Goal: Task Accomplishment & Management: Manage account settings

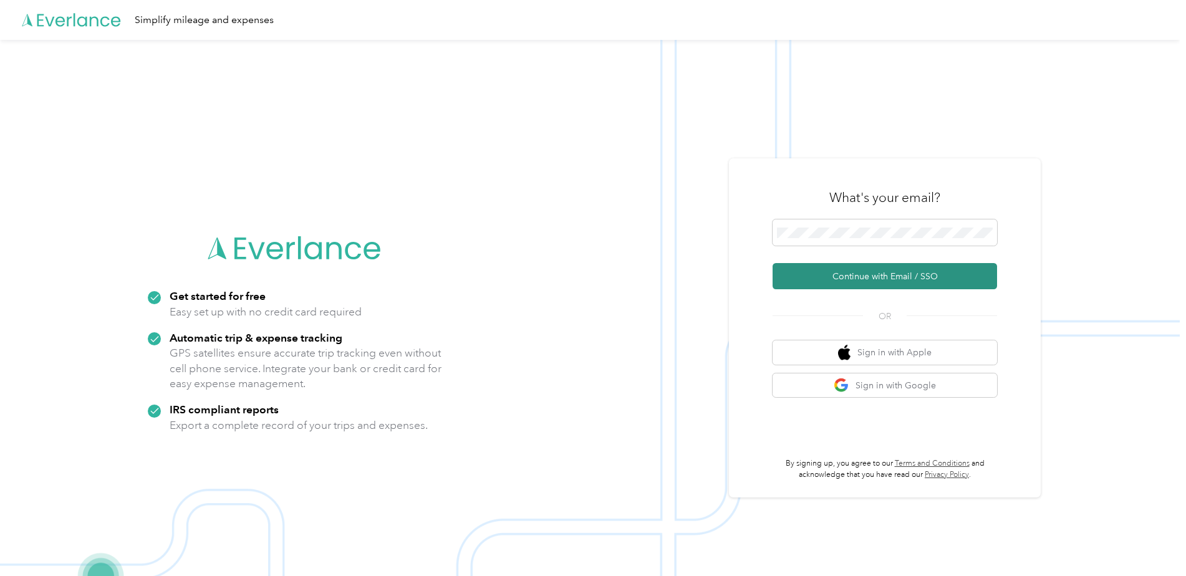
click at [850, 273] on button "Continue with Email / SSO" at bounding box center [885, 276] width 225 height 26
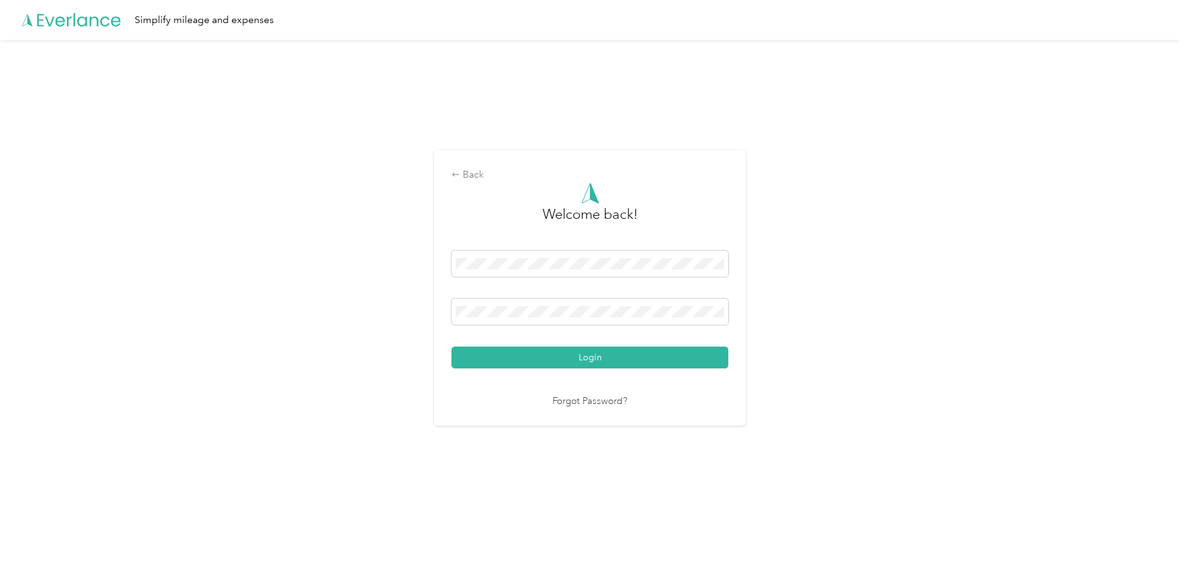
drag, startPoint x: 627, startPoint y: 366, endPoint x: 626, endPoint y: 359, distance: 6.4
click at [626, 364] on button "Login" at bounding box center [590, 358] width 277 height 22
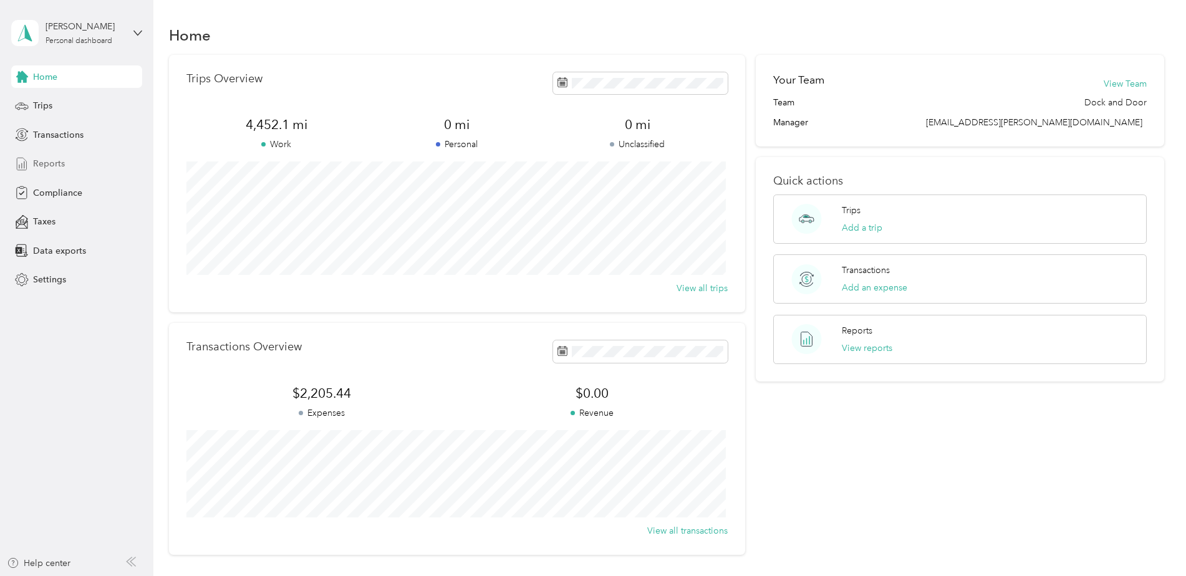
click at [46, 167] on span "Reports" at bounding box center [49, 163] width 32 height 13
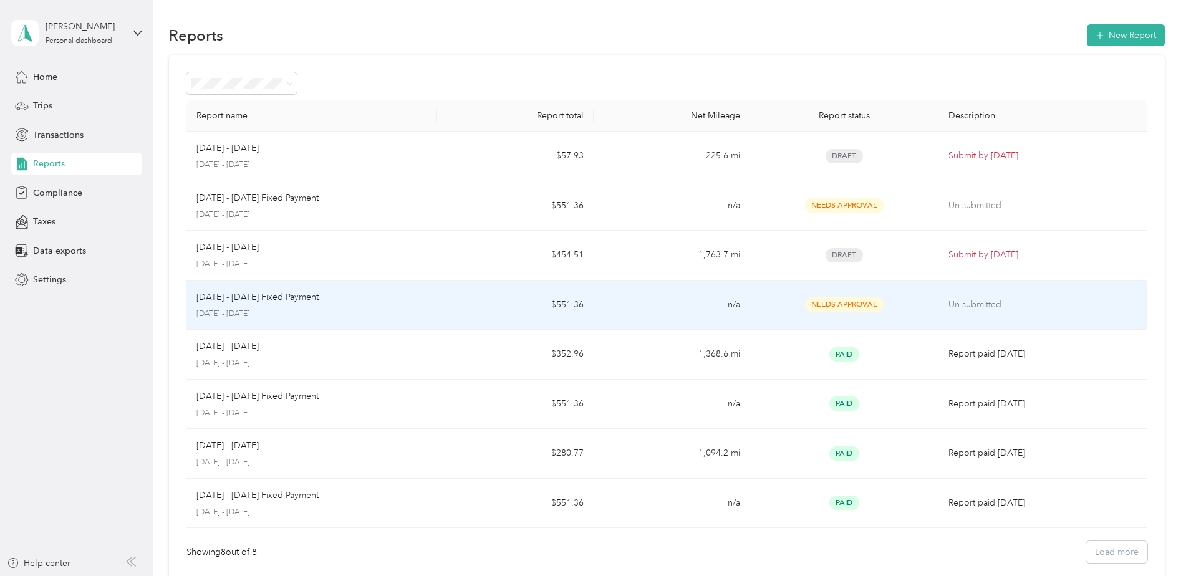
click at [365, 317] on p "[DATE] - [DATE]" at bounding box center [311, 314] width 231 height 11
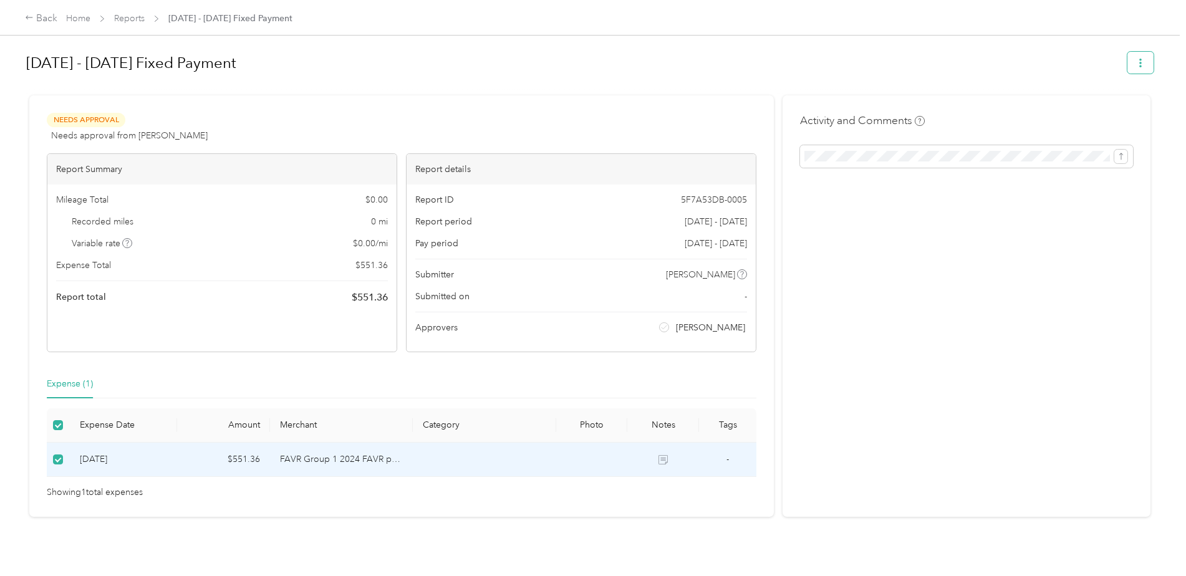
click at [1143, 64] on button "button" at bounding box center [1141, 63] width 26 height 22
click at [985, 74] on h1 "[DATE] - [DATE] Fixed Payment" at bounding box center [572, 63] width 1093 height 30
click at [32, 19] on icon at bounding box center [29, 17] width 9 height 9
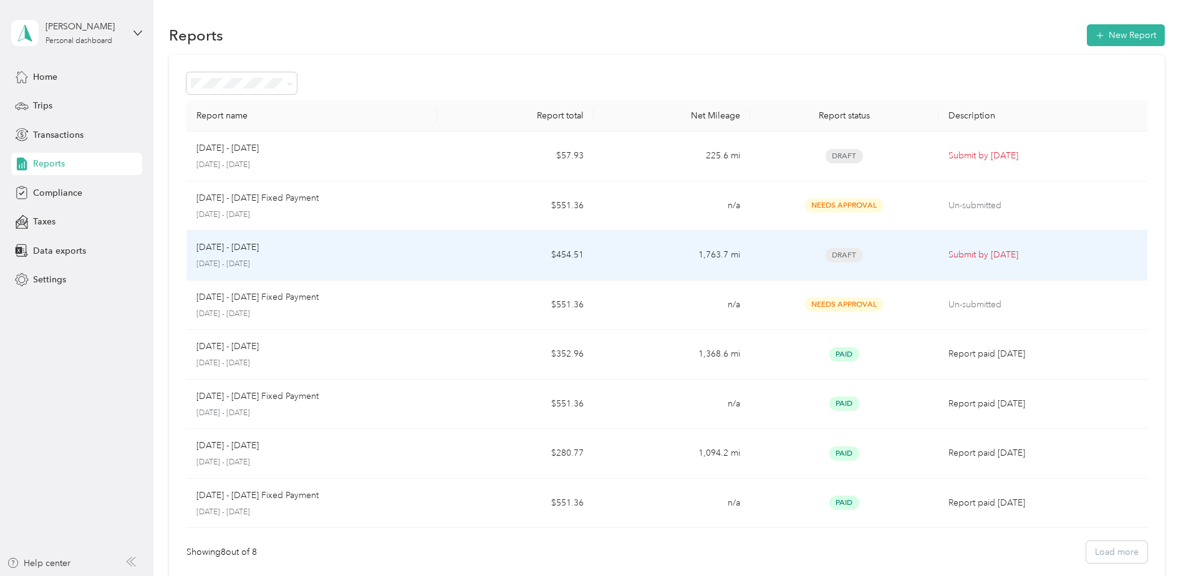
click at [802, 259] on div "Draft" at bounding box center [844, 255] width 168 height 14
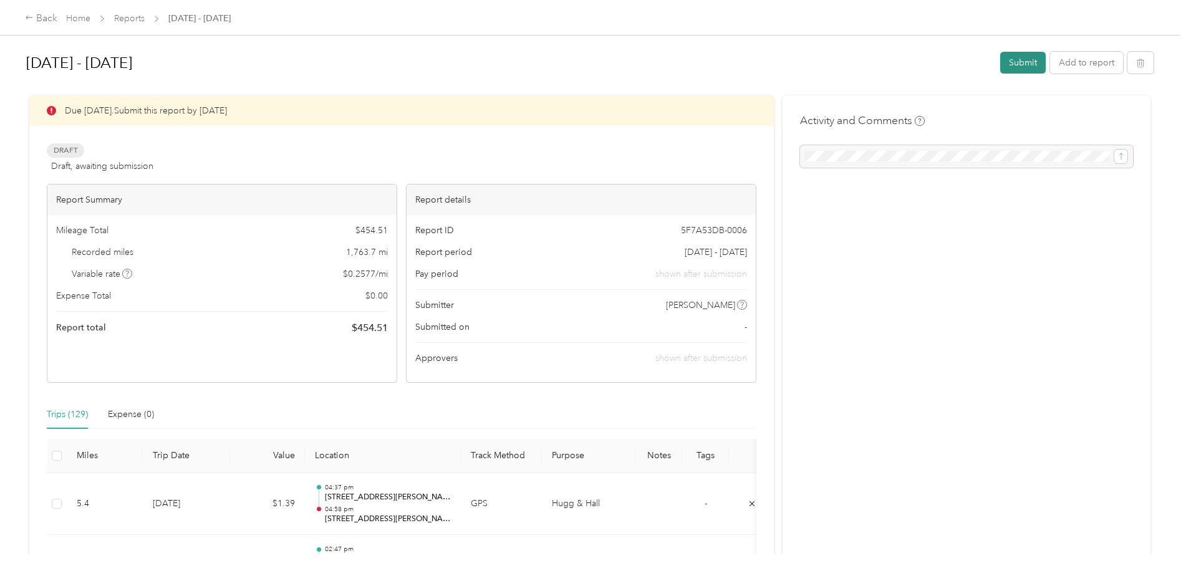
click at [1028, 60] on button "Submit" at bounding box center [1024, 63] width 46 height 22
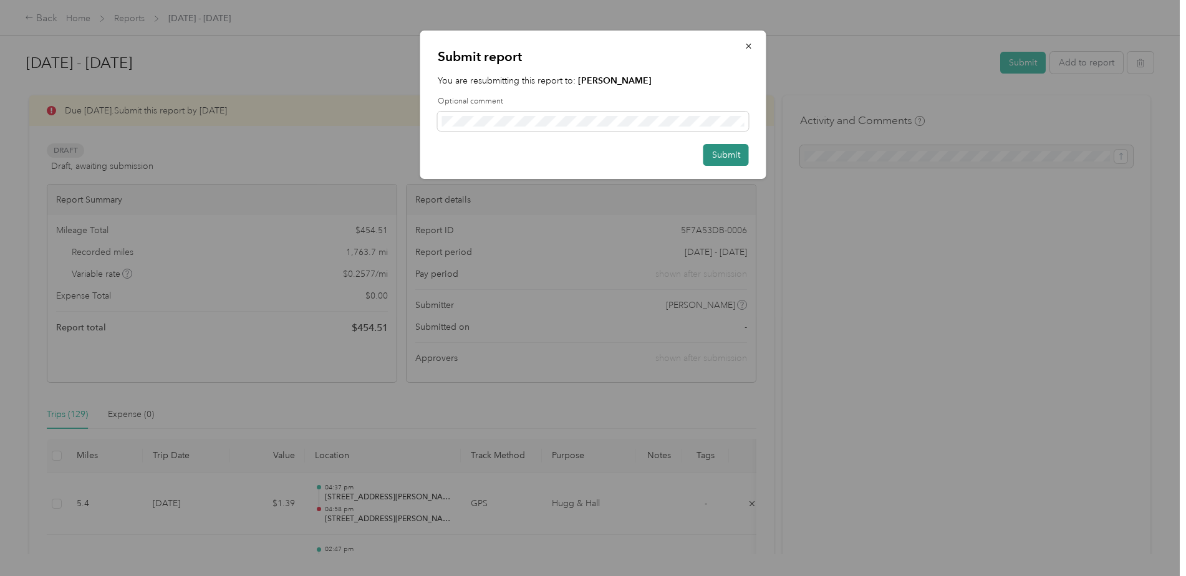
click at [728, 154] on button "Submit" at bounding box center [727, 155] width 46 height 22
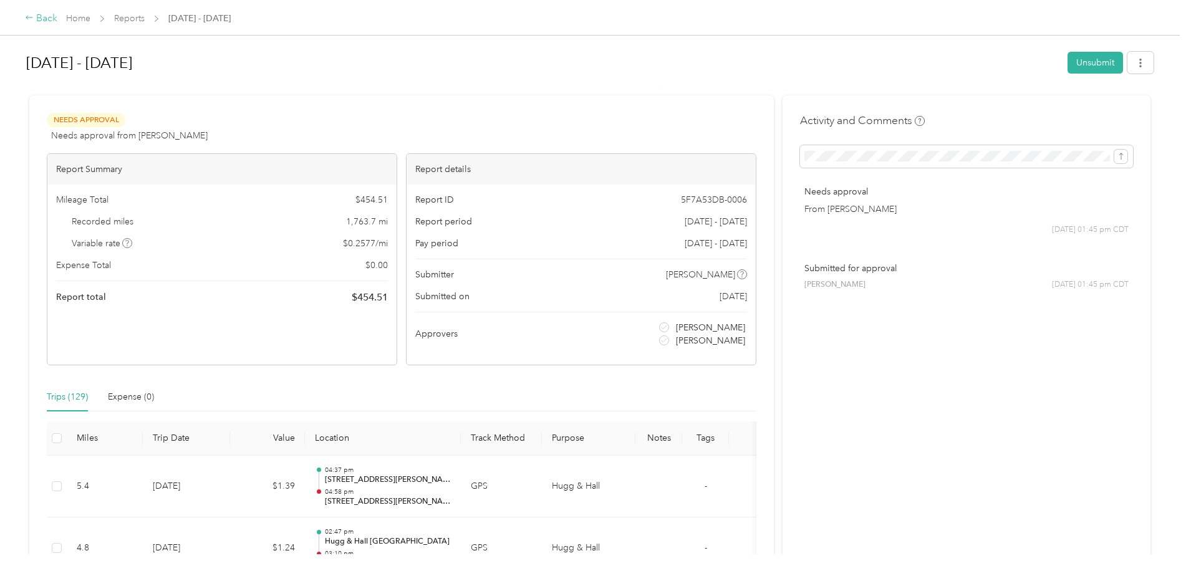
click at [32, 19] on icon at bounding box center [29, 17] width 9 height 9
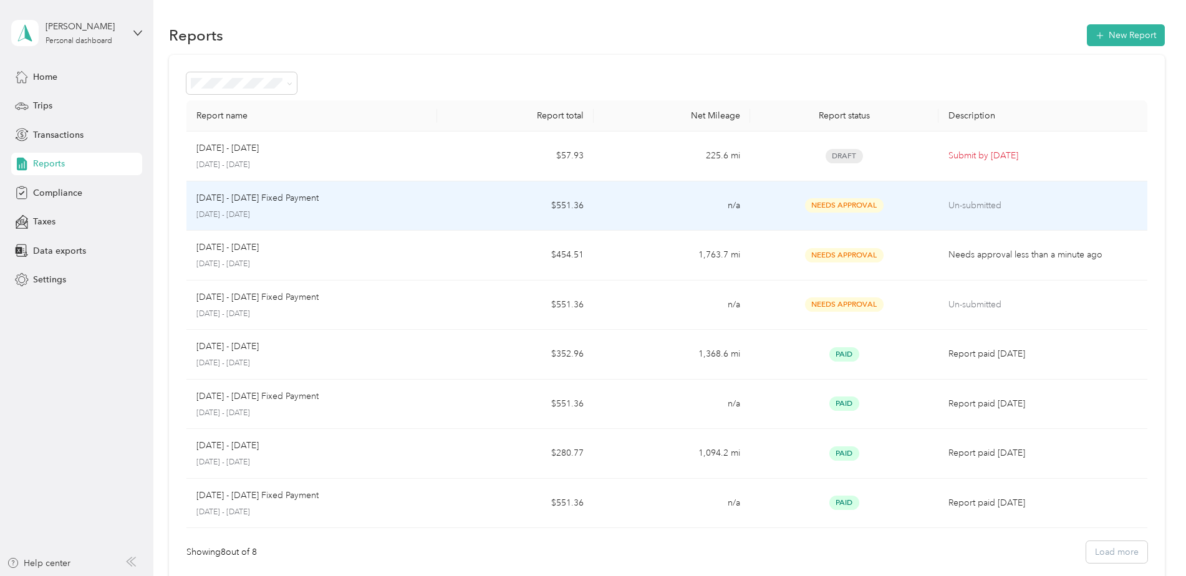
click at [658, 208] on td "n/a" at bounding box center [672, 207] width 157 height 50
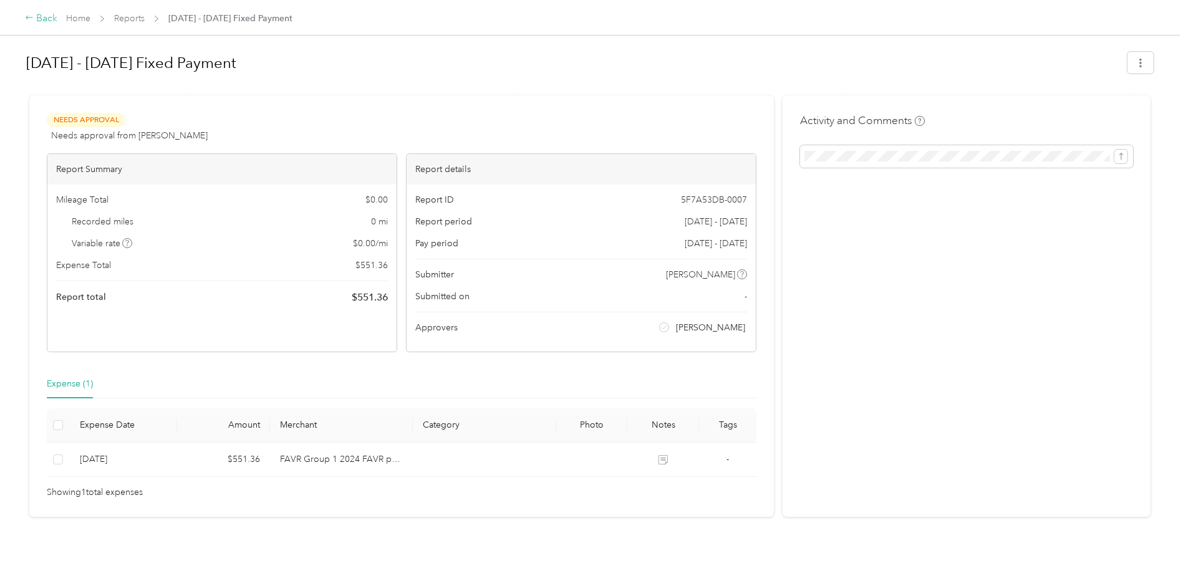
click at [33, 16] on icon at bounding box center [29, 17] width 9 height 9
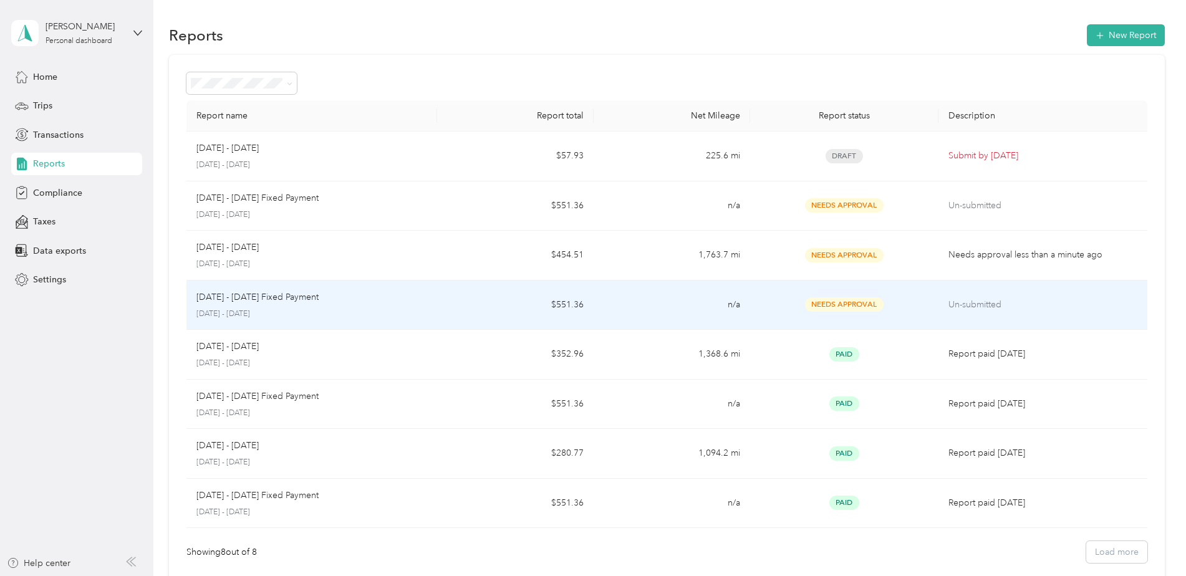
click at [646, 298] on td "n/a" at bounding box center [672, 306] width 157 height 50
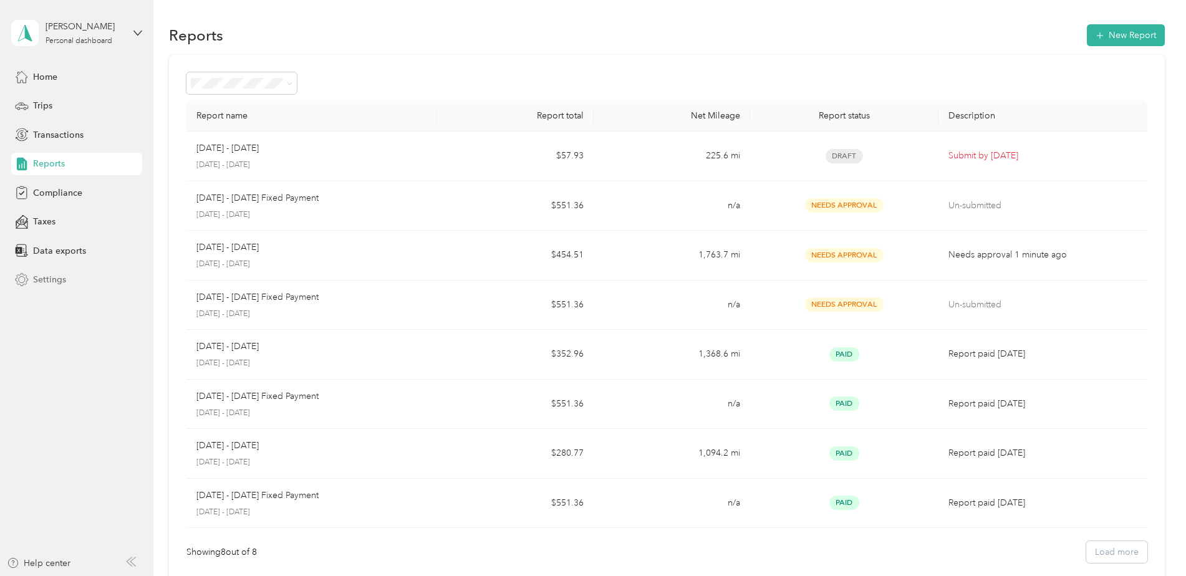
click at [45, 278] on span "Settings" at bounding box center [49, 279] width 33 height 13
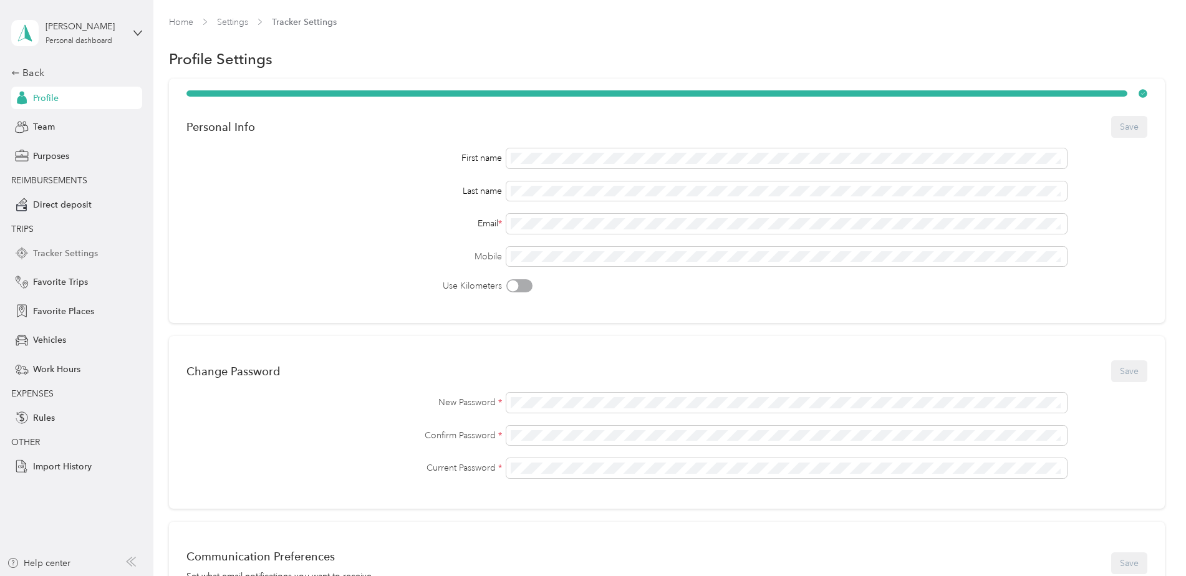
click at [75, 251] on span "Tracker Settings" at bounding box center [65, 253] width 65 height 13
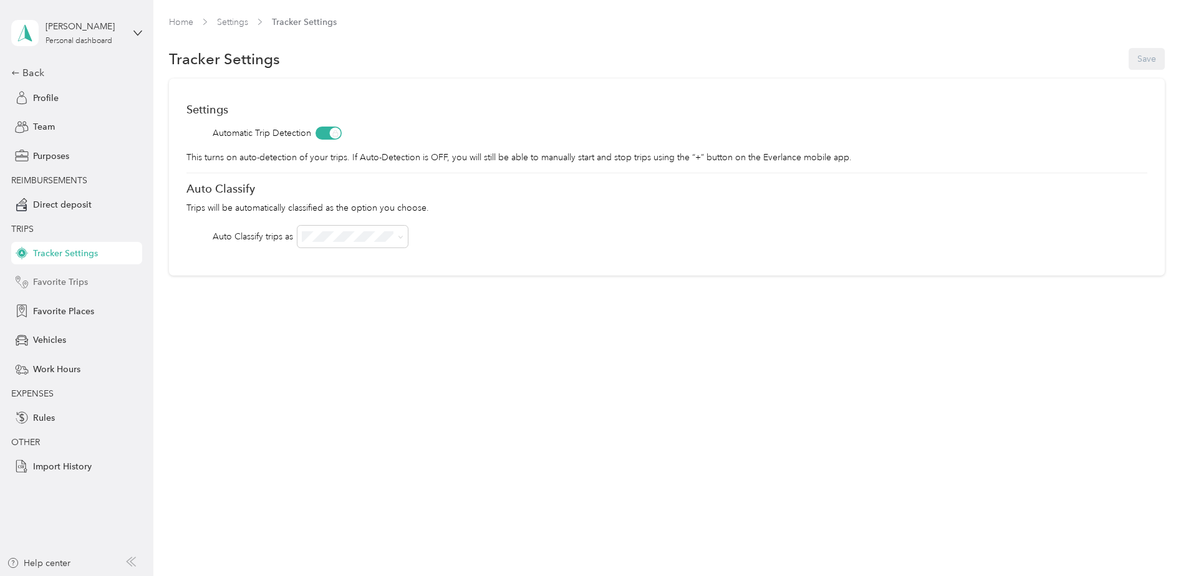
click at [61, 278] on span "Favorite Trips" at bounding box center [60, 282] width 55 height 13
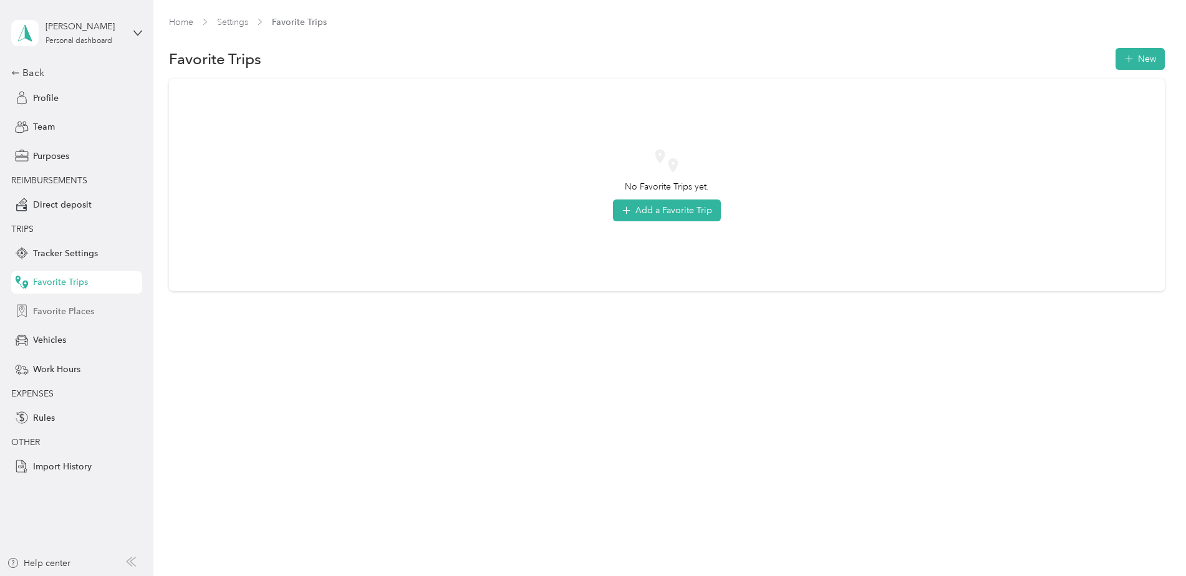
click at [49, 308] on span "Favorite Places" at bounding box center [63, 311] width 61 height 13
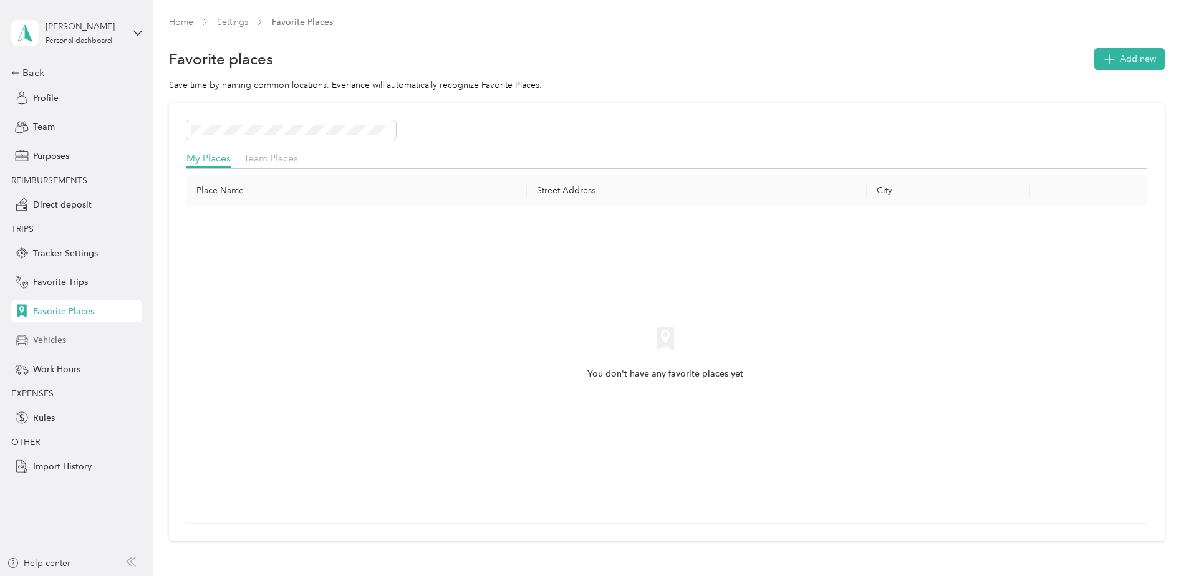
click at [44, 335] on span "Vehicles" at bounding box center [49, 340] width 33 height 13
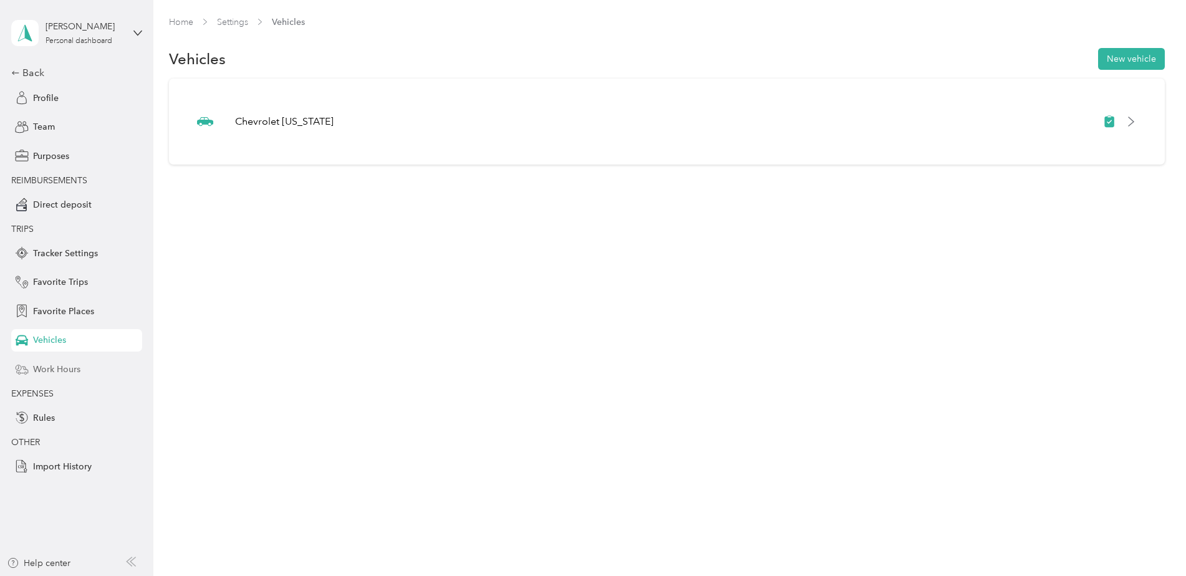
click at [43, 369] on span "Work Hours" at bounding box center [56, 369] width 47 height 13
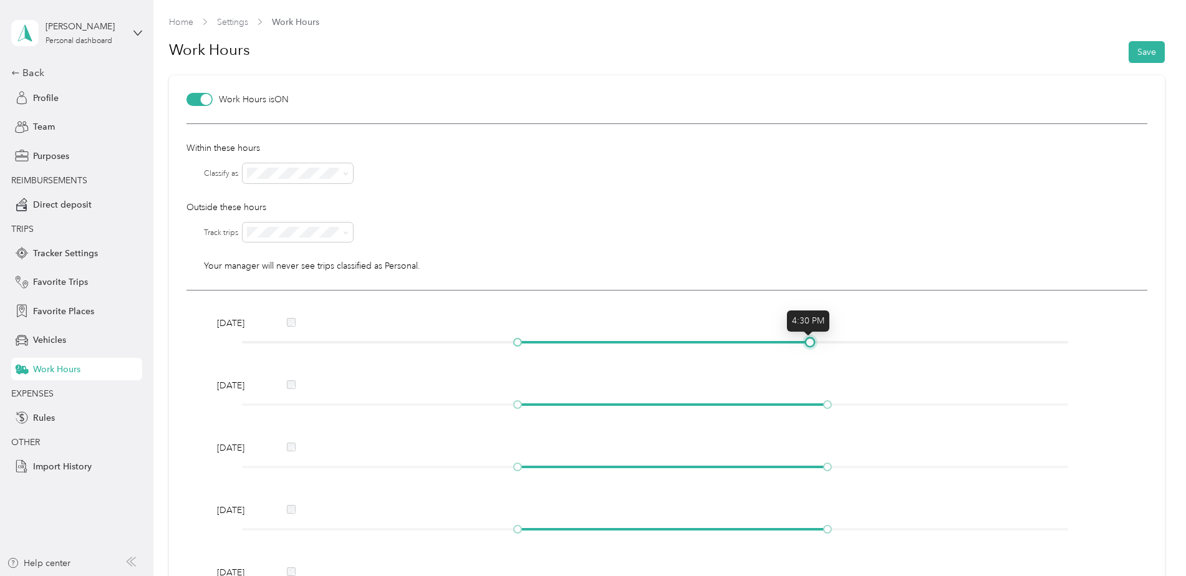
drag, startPoint x: 826, startPoint y: 345, endPoint x: 814, endPoint y: 346, distance: 11.9
click at [814, 346] on div at bounding box center [655, 342] width 826 height 7
drag, startPoint x: 827, startPoint y: 404, endPoint x: 812, endPoint y: 408, distance: 16.0
click at [812, 408] on div at bounding box center [810, 405] width 6 height 6
drag, startPoint x: 823, startPoint y: 467, endPoint x: 808, endPoint y: 465, distance: 15.7
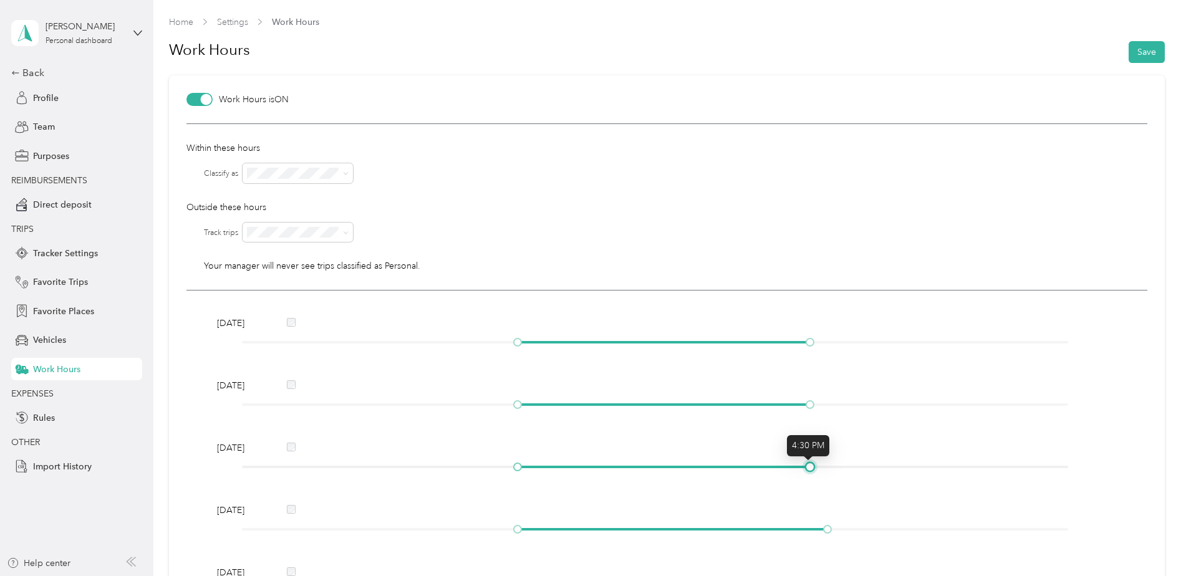
click at [808, 465] on div at bounding box center [810, 467] width 6 height 6
drag, startPoint x: 823, startPoint y: 526, endPoint x: 808, endPoint y: 526, distance: 15.6
click at [808, 526] on div at bounding box center [810, 529] width 6 height 6
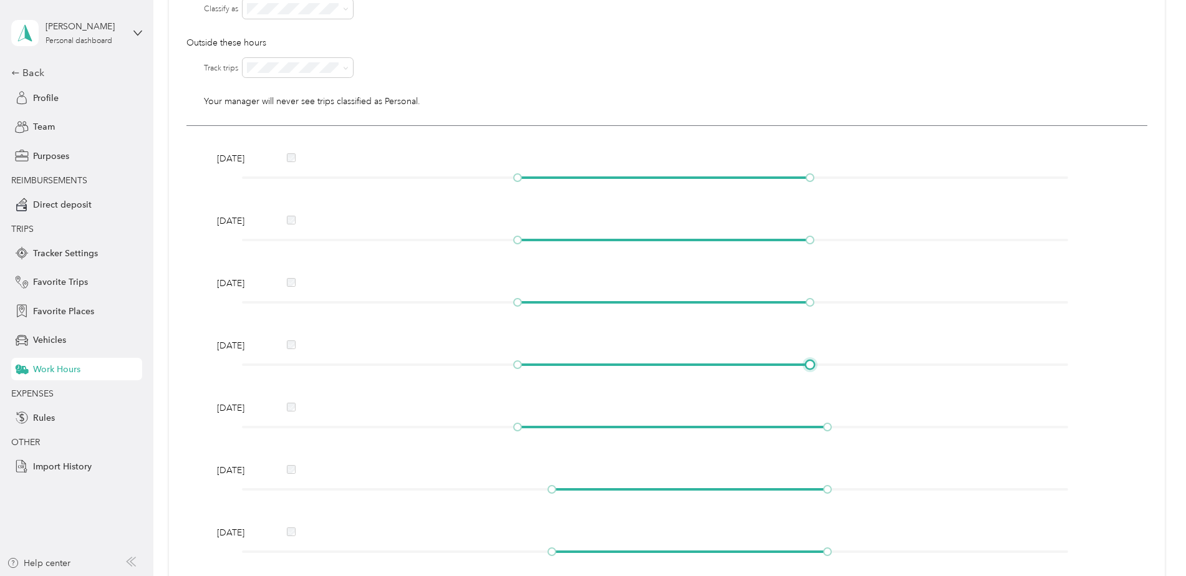
scroll to position [250, 0]
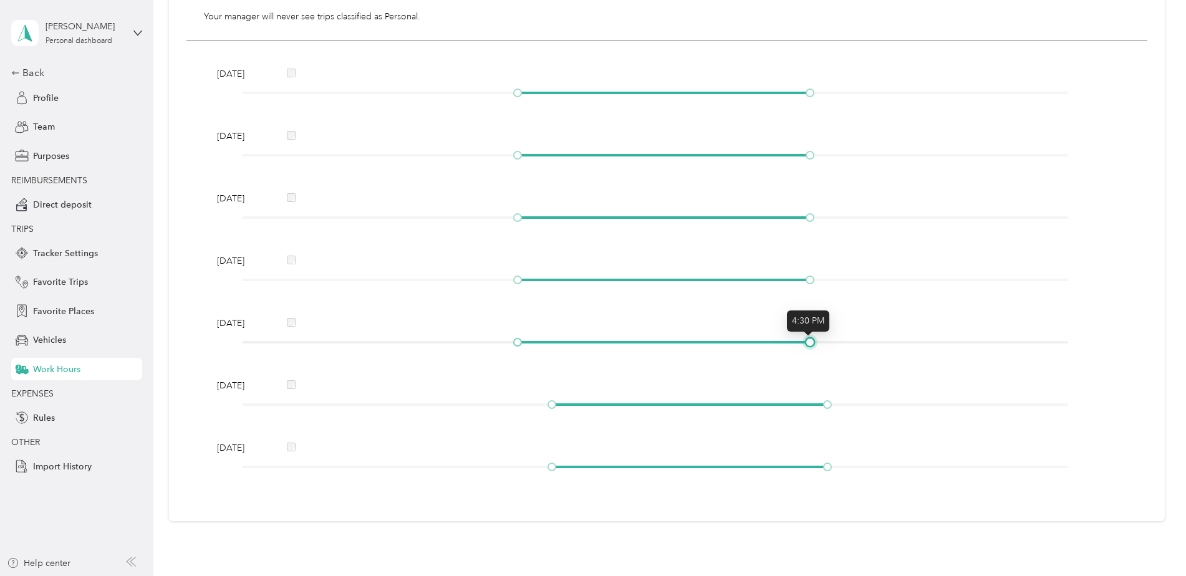
drag, startPoint x: 825, startPoint y: 344, endPoint x: 808, endPoint y: 347, distance: 17.0
click at [808, 346] on div at bounding box center [810, 342] width 6 height 6
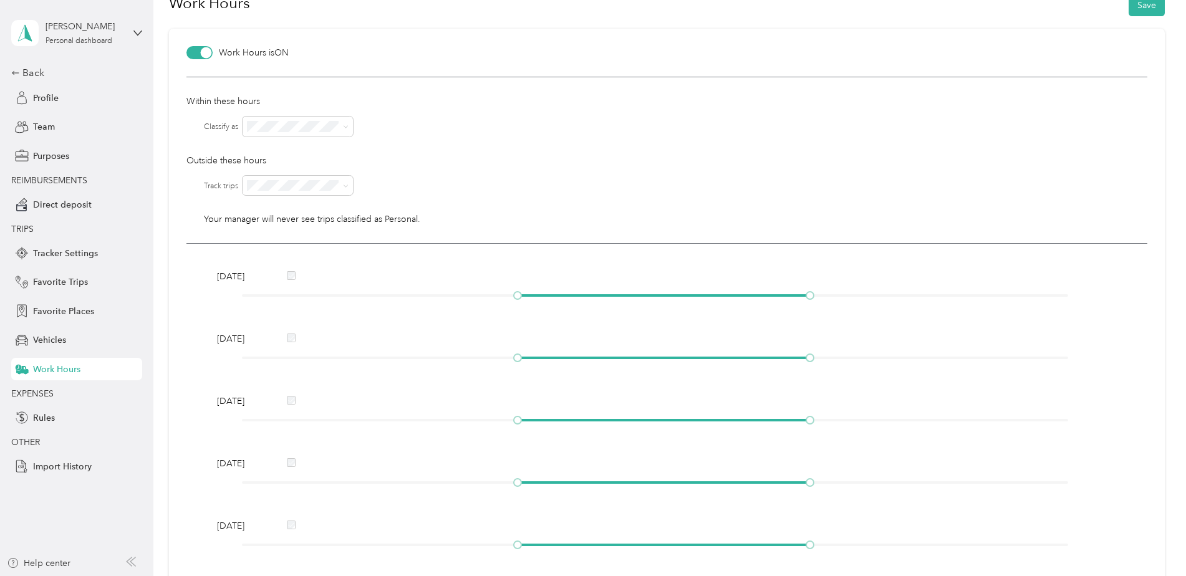
scroll to position [0, 0]
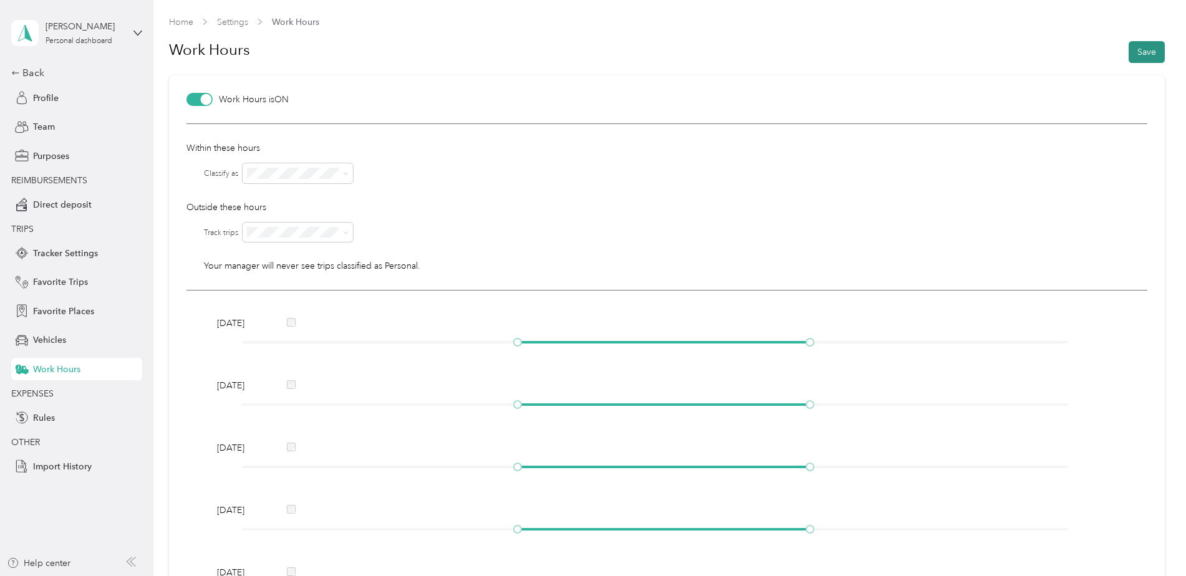
click at [1145, 55] on button "Save" at bounding box center [1147, 52] width 36 height 22
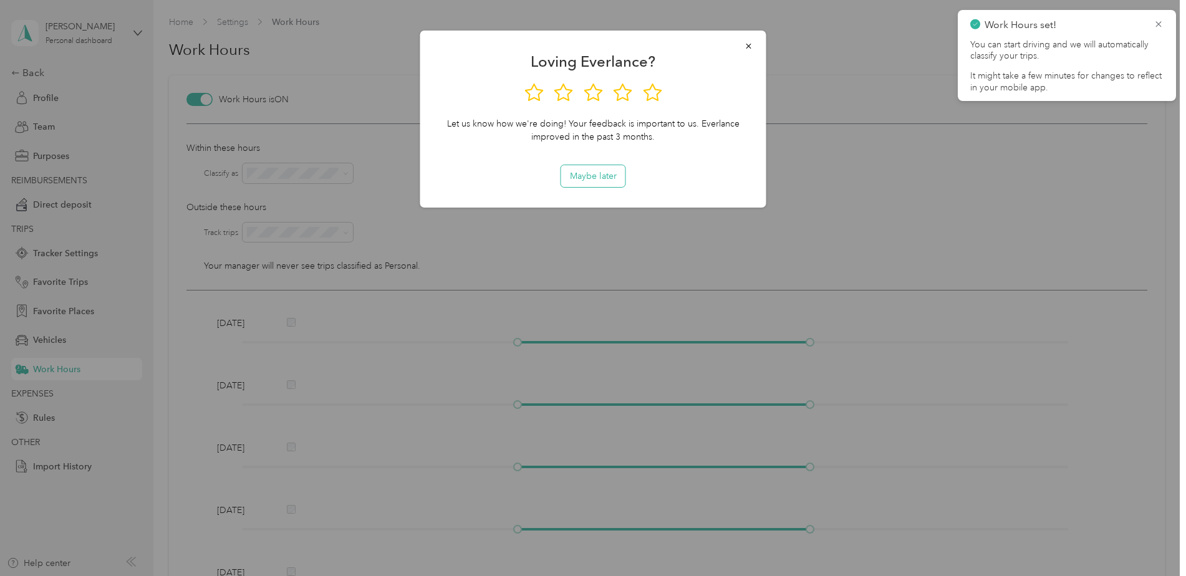
click at [613, 174] on button "Maybe later" at bounding box center [593, 176] width 64 height 22
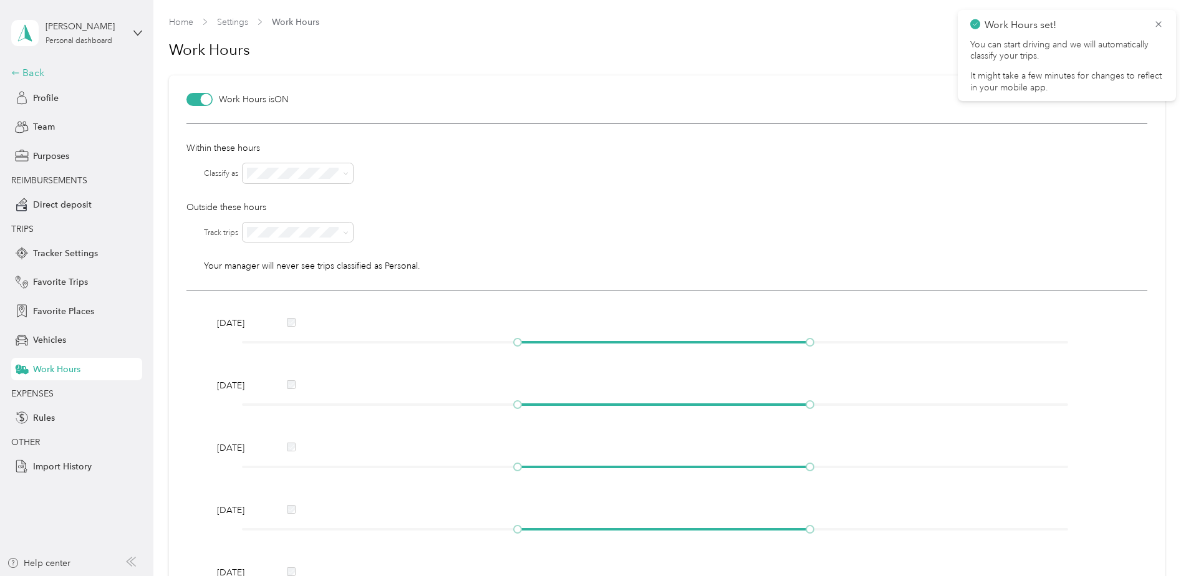
click at [28, 74] on div "Back" at bounding box center [73, 72] width 125 height 15
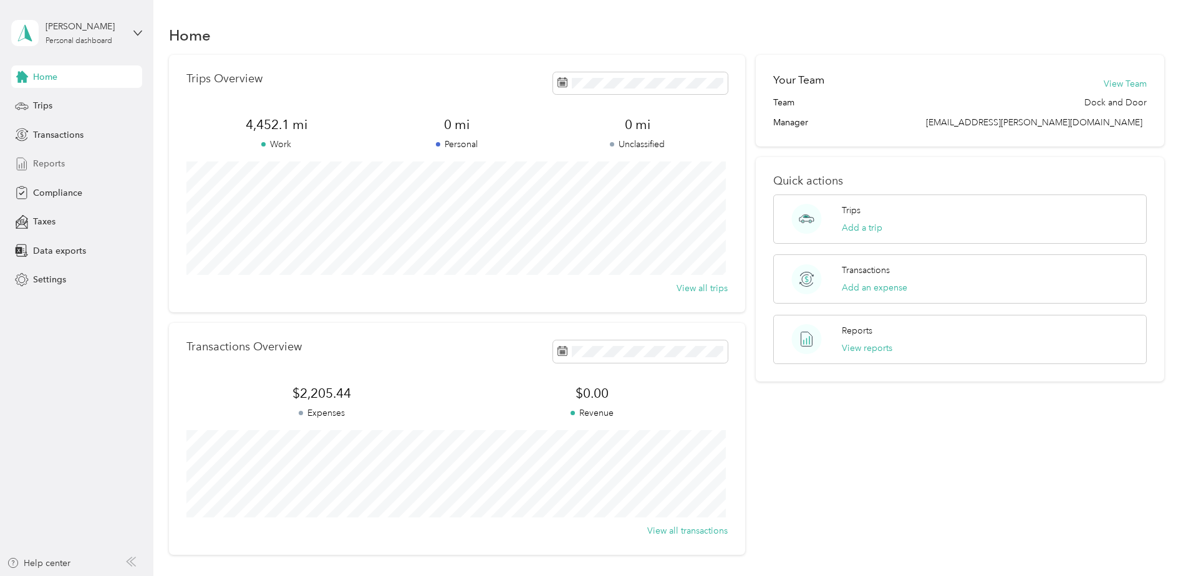
click at [44, 167] on span "Reports" at bounding box center [49, 163] width 32 height 13
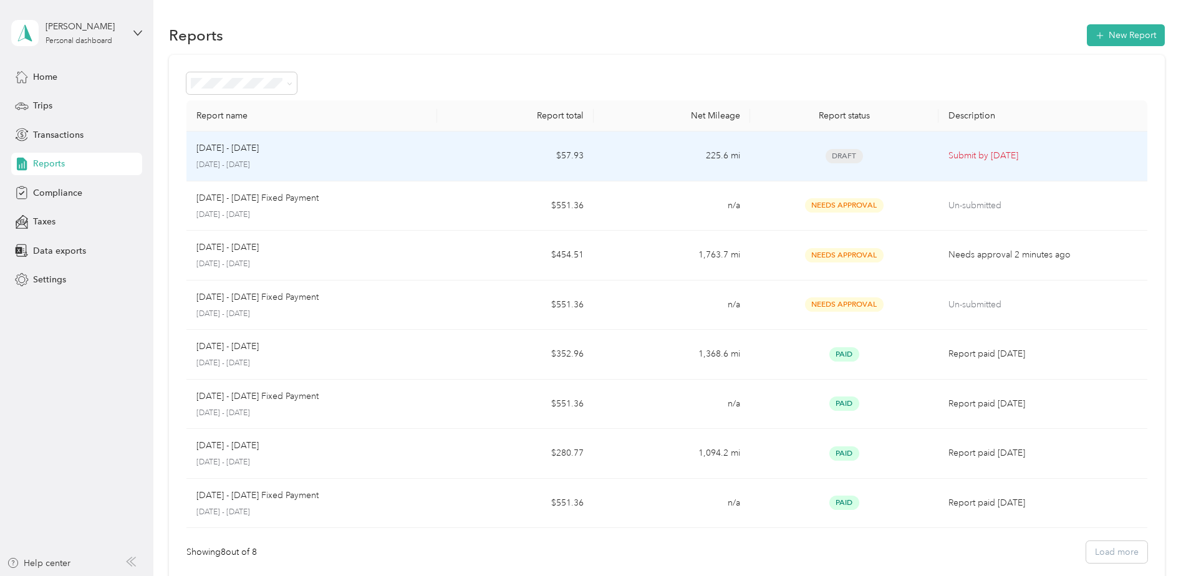
click at [614, 158] on td "225.6 mi" at bounding box center [672, 157] width 157 height 50
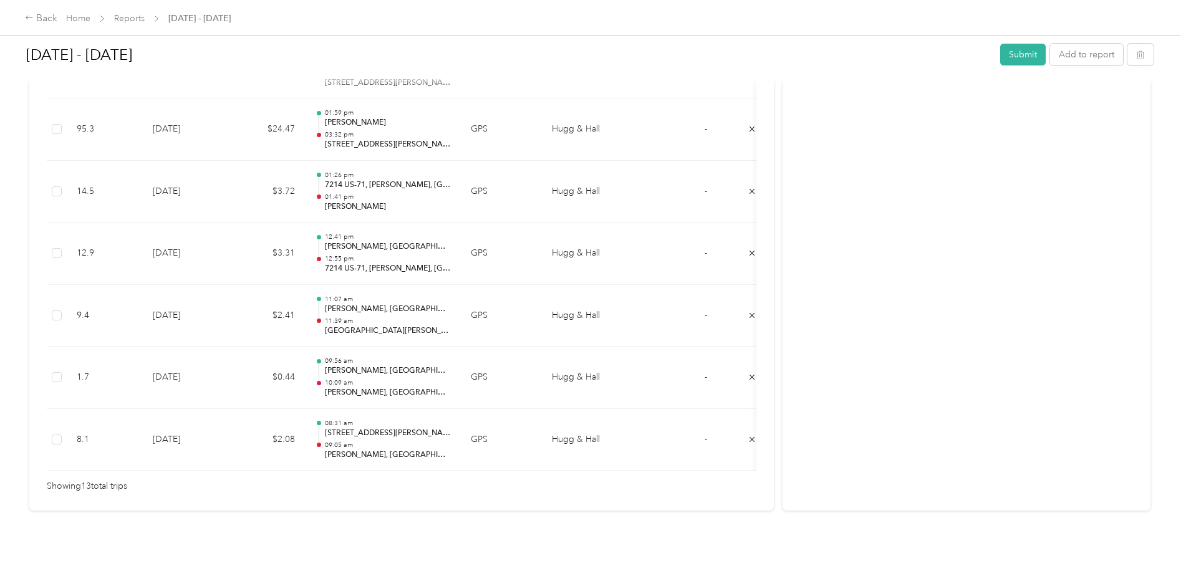
scroll to position [0, 21]
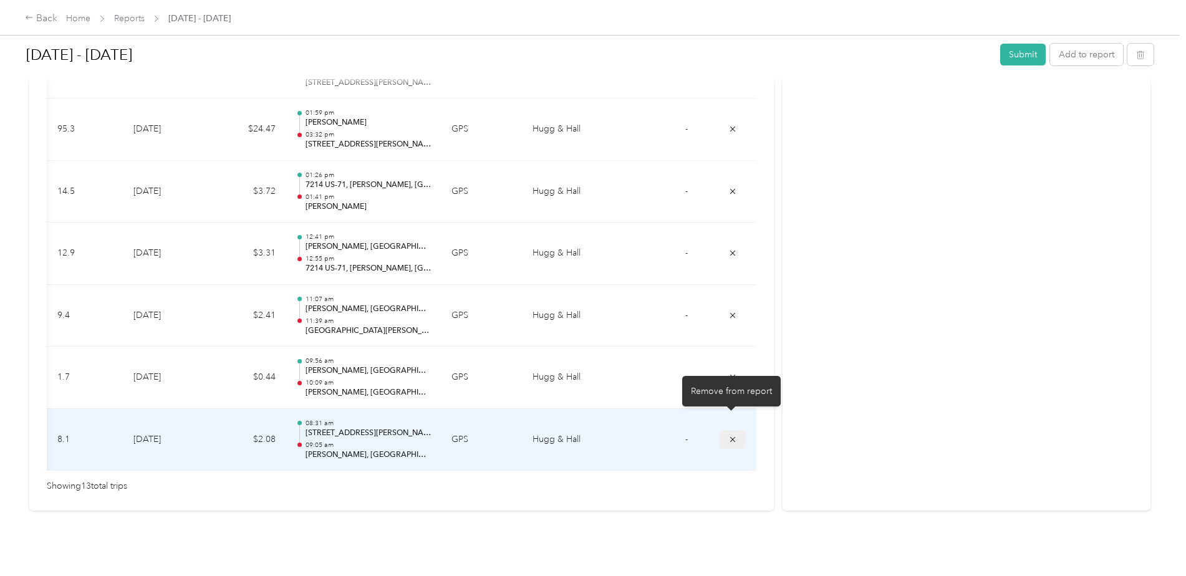
click at [734, 435] on icon "submit" at bounding box center [733, 439] width 9 height 9
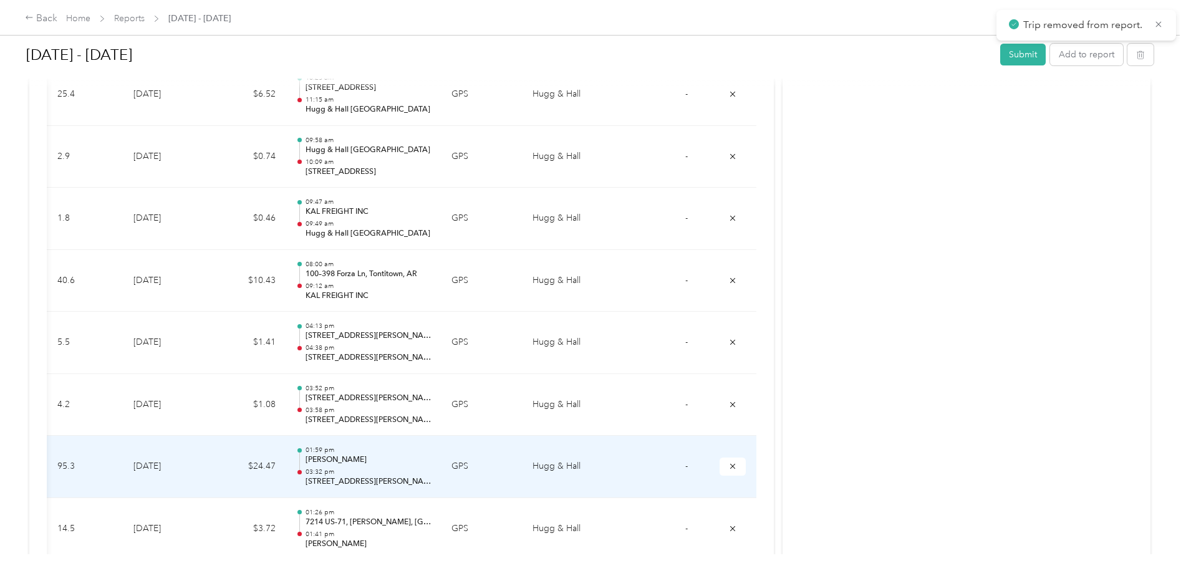
scroll to position [424, 0]
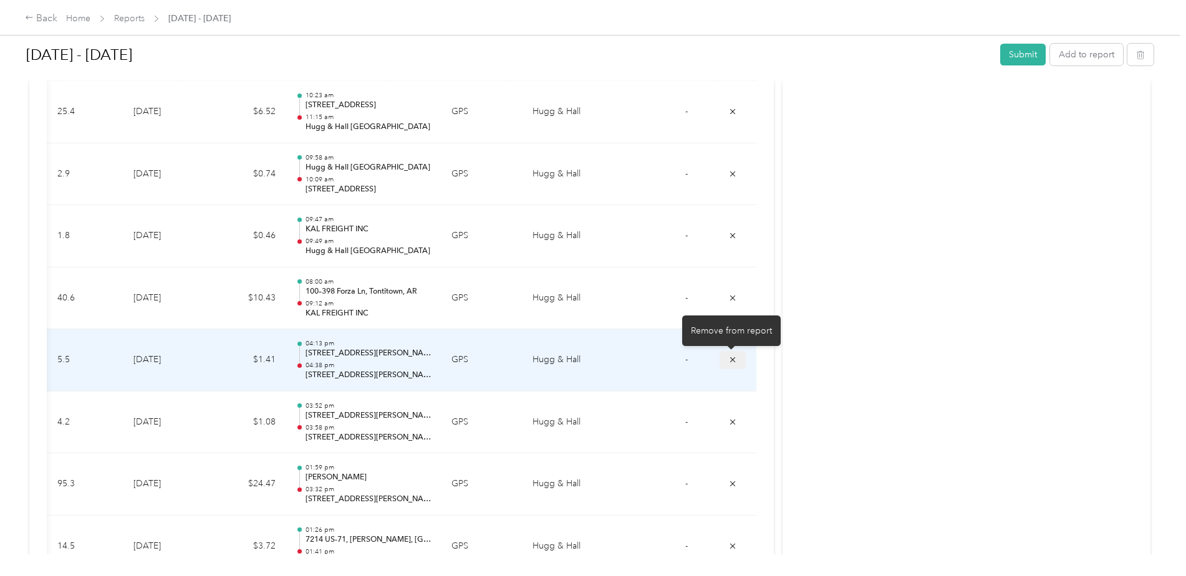
click at [729, 361] on icon "submit" at bounding box center [733, 360] width 9 height 9
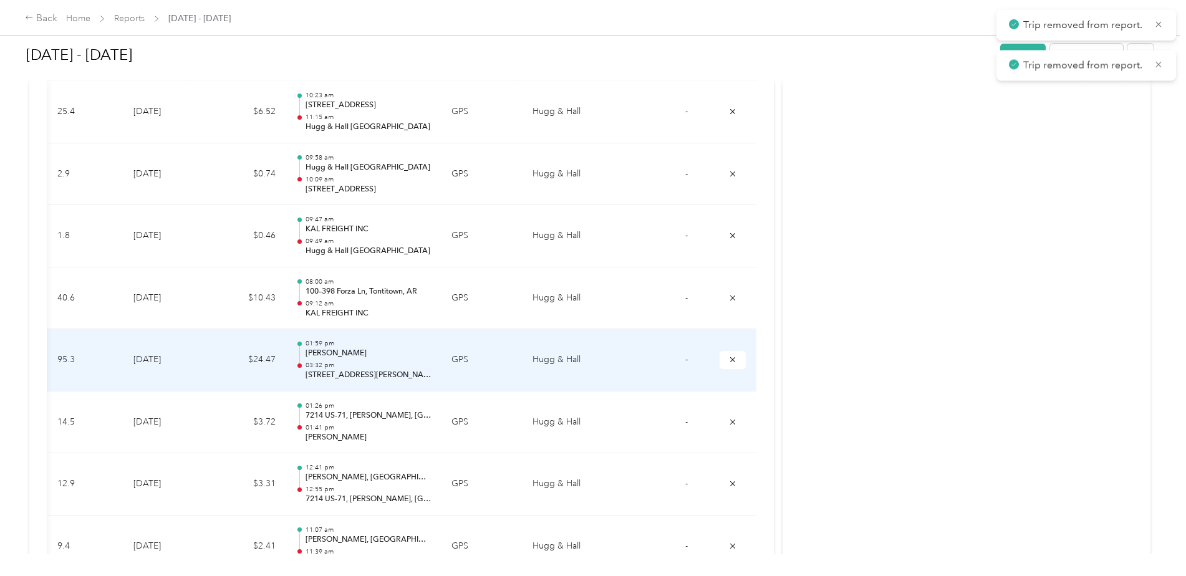
click at [729, 361] on icon "submit" at bounding box center [733, 360] width 9 height 9
click at [729, 418] on icon "submit" at bounding box center [733, 422] width 9 height 9
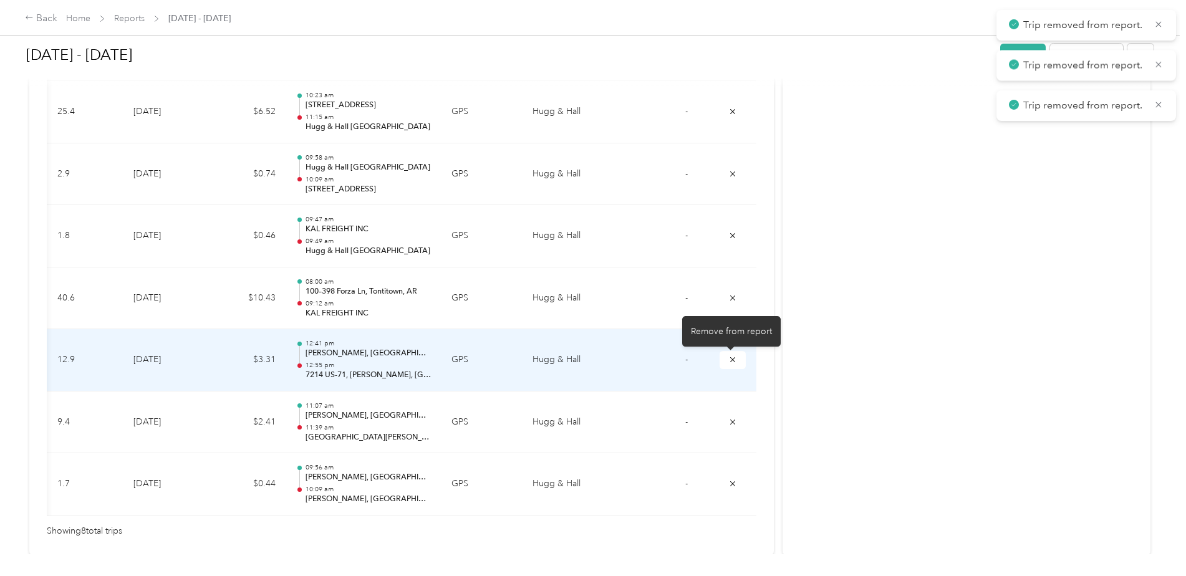
click at [729, 361] on icon "submit" at bounding box center [733, 360] width 9 height 9
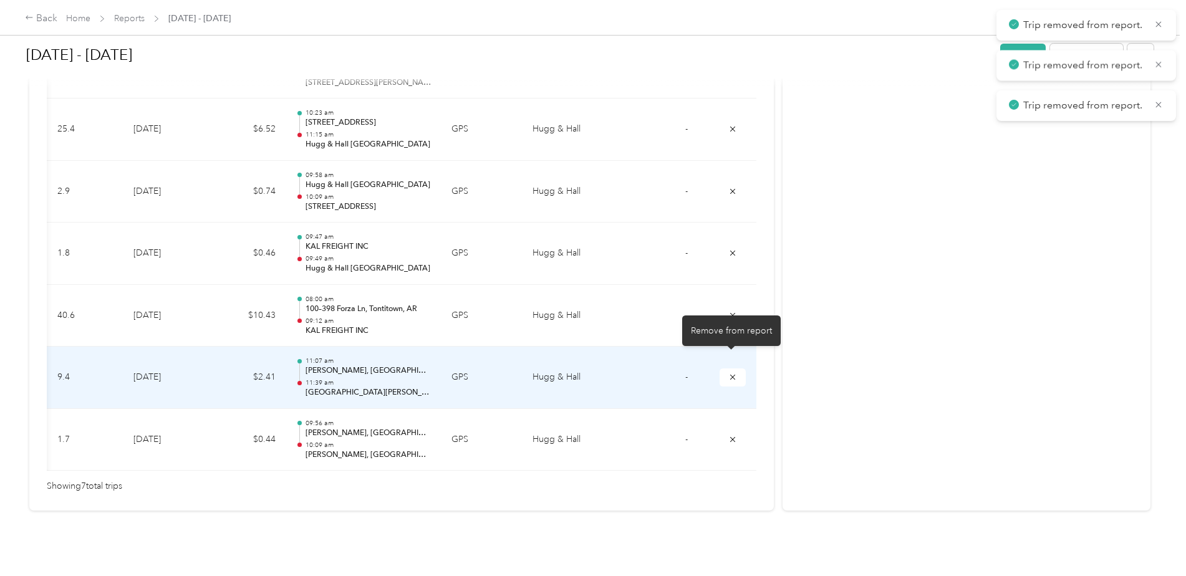
click at [729, 373] on icon "submit" at bounding box center [733, 377] width 9 height 9
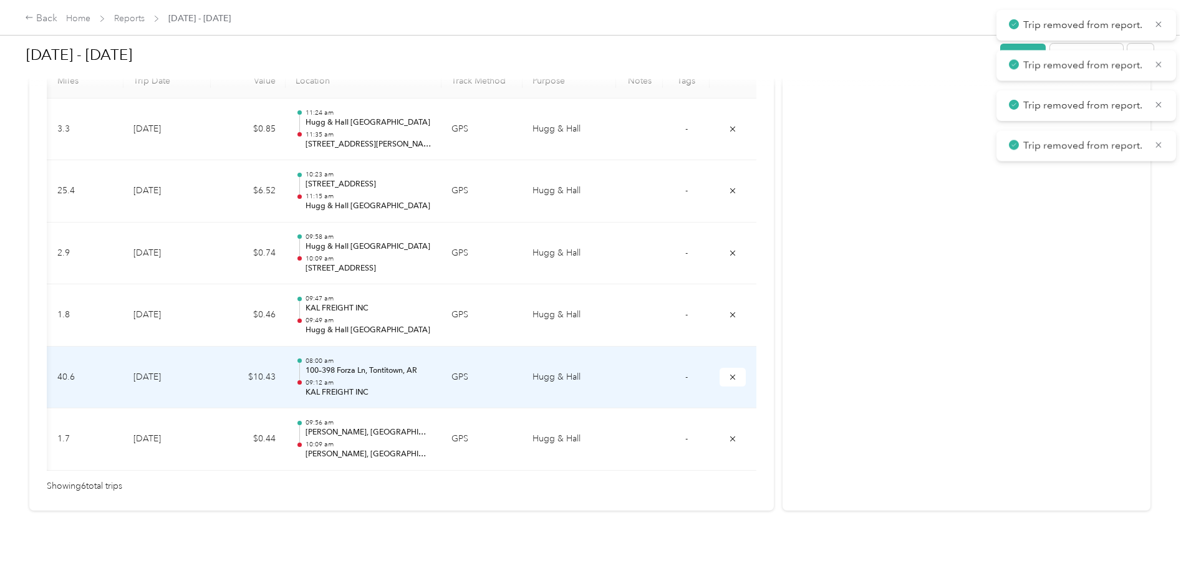
scroll to position [363, 0]
click at [730, 374] on icon "submit" at bounding box center [732, 376] width 5 height 5
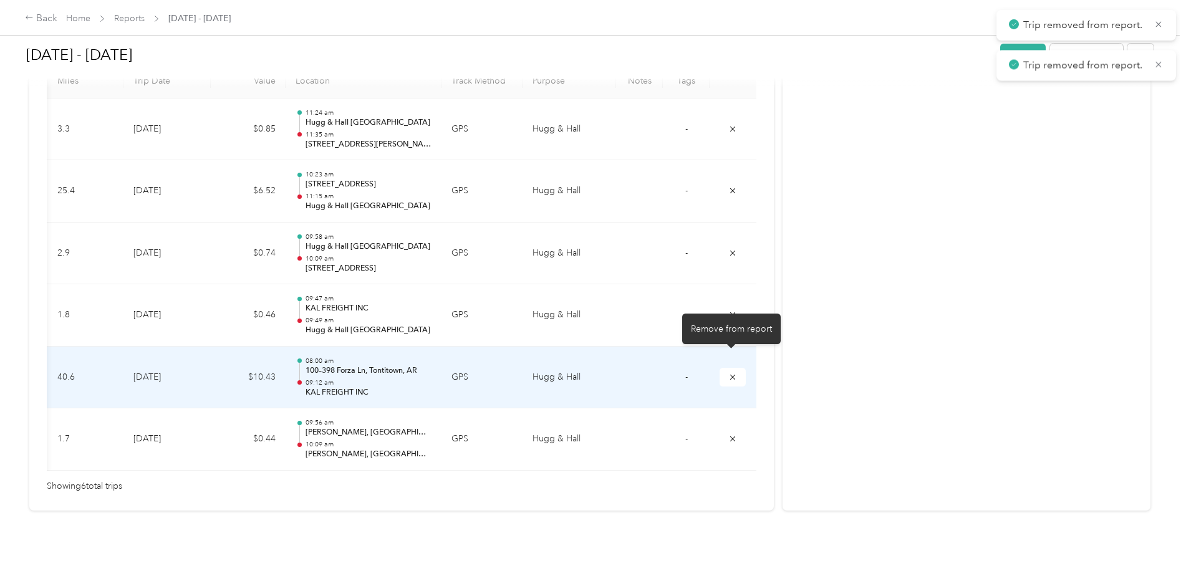
scroll to position [301, 0]
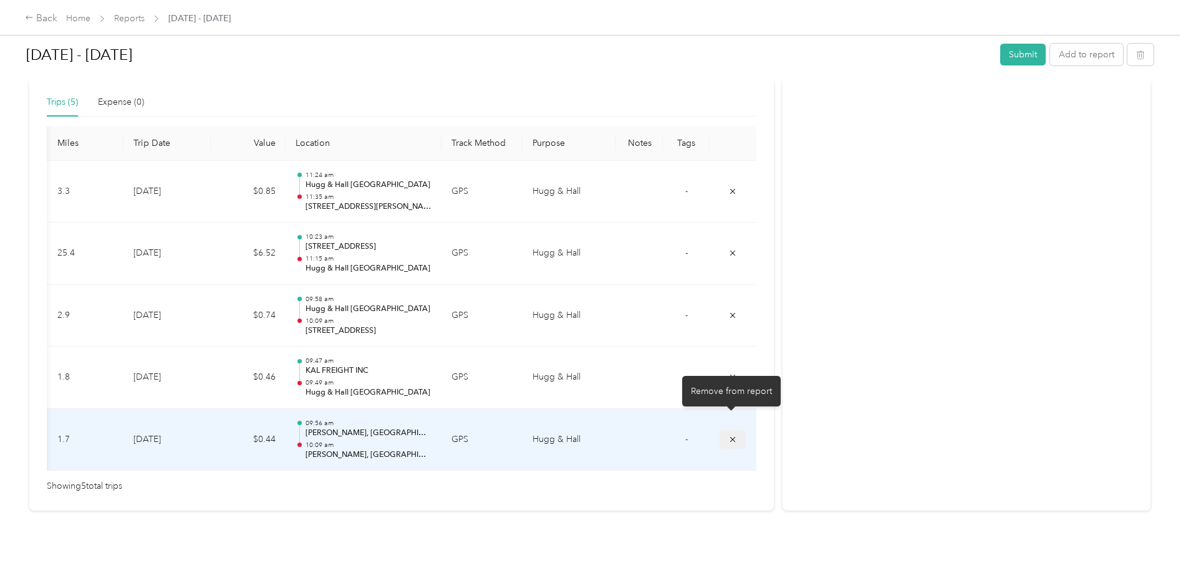
click at [732, 435] on icon "submit" at bounding box center [733, 439] width 9 height 9
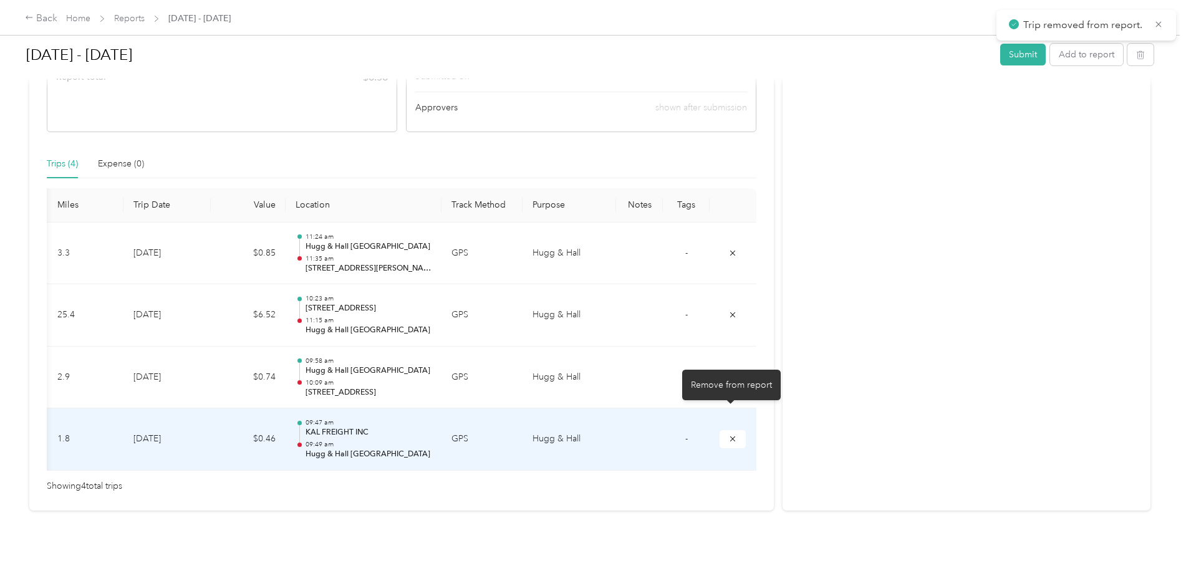
scroll to position [239, 0]
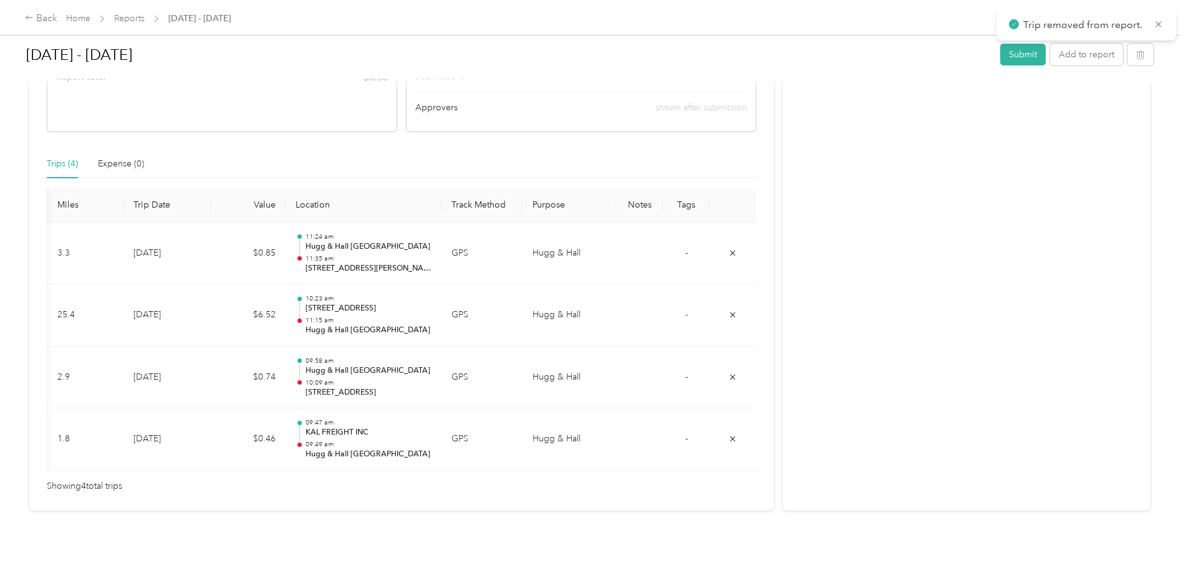
click at [1059, 26] on p "Trip removed from report." at bounding box center [1085, 25] width 122 height 16
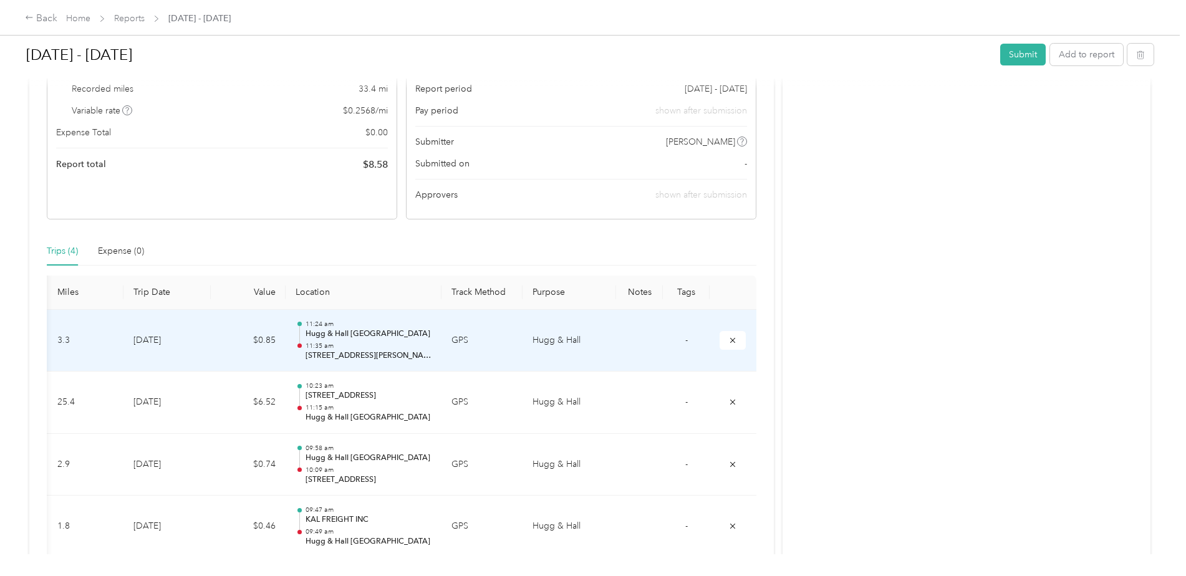
scroll to position [0, 0]
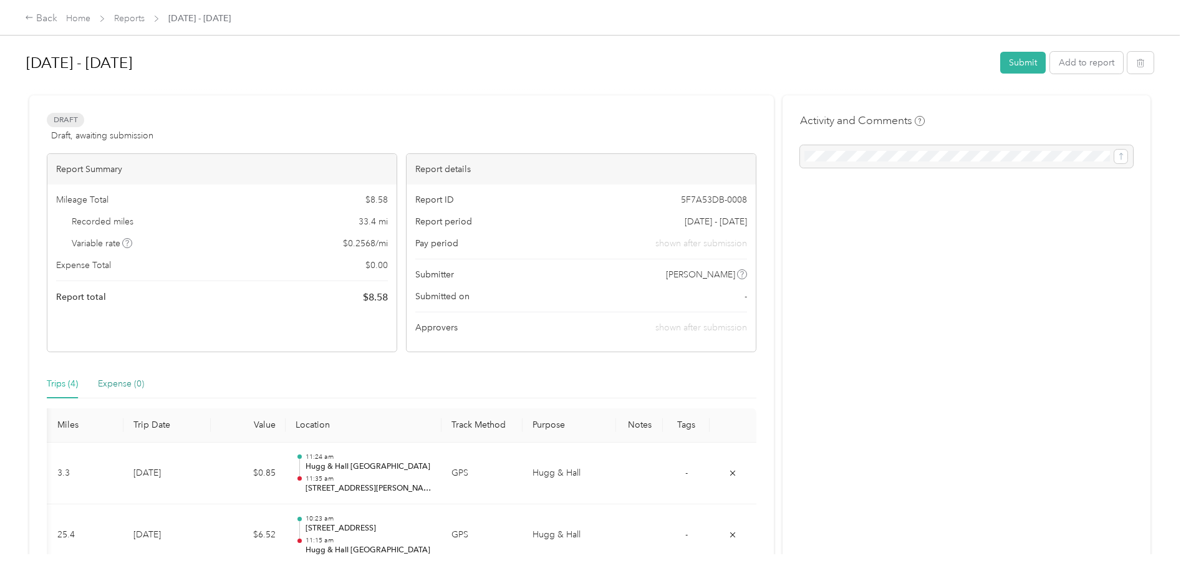
click at [120, 379] on div "Expense (0)" at bounding box center [121, 384] width 46 height 14
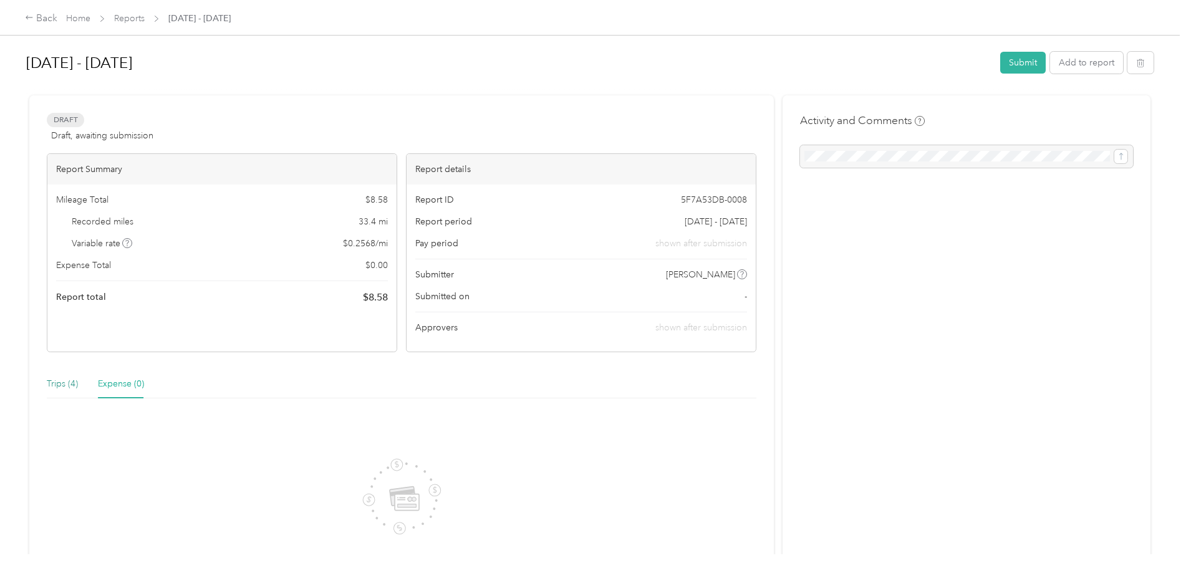
click at [54, 379] on div "Trips (4)" at bounding box center [62, 384] width 31 height 14
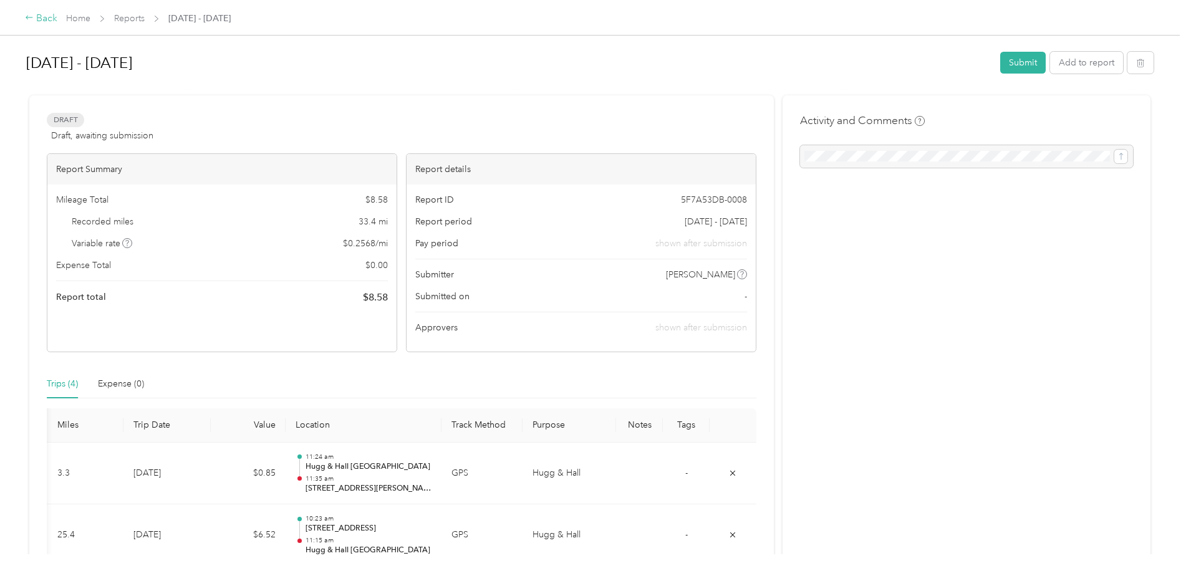
click at [34, 15] on div "Back" at bounding box center [41, 18] width 32 height 15
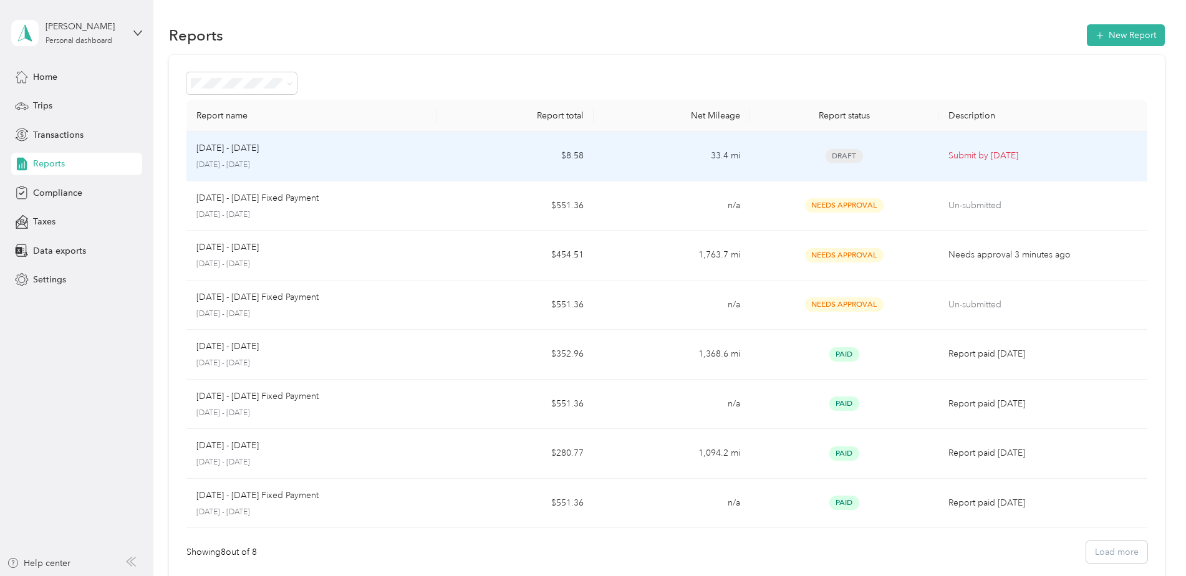
click at [376, 173] on td "[DATE] - [DATE] [DATE] - [DATE]" at bounding box center [312, 157] width 251 height 50
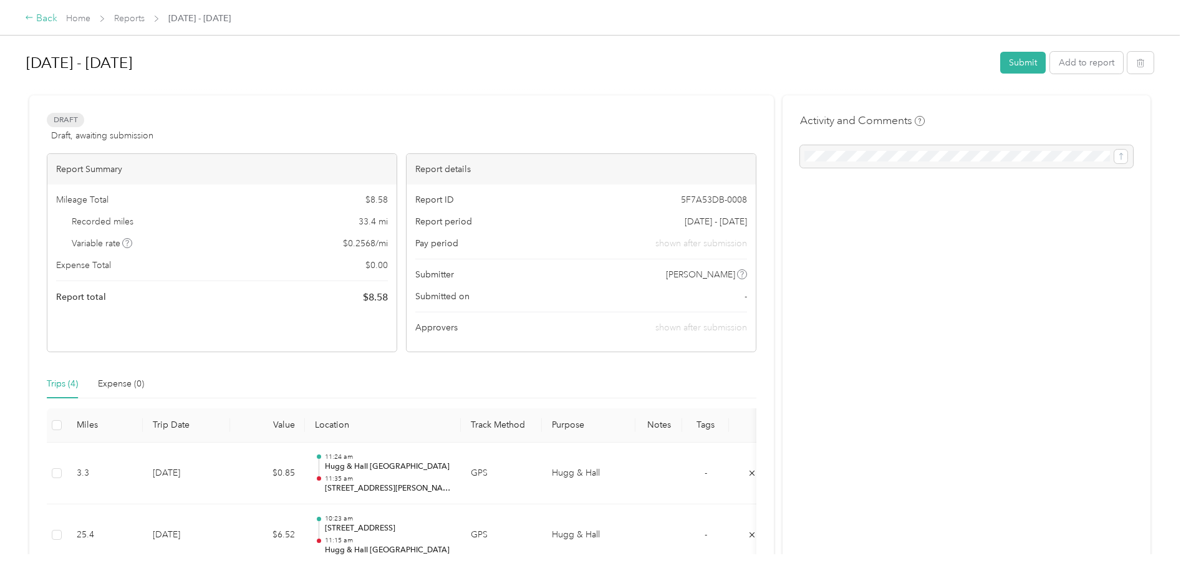
click at [29, 19] on icon at bounding box center [29, 17] width 9 height 9
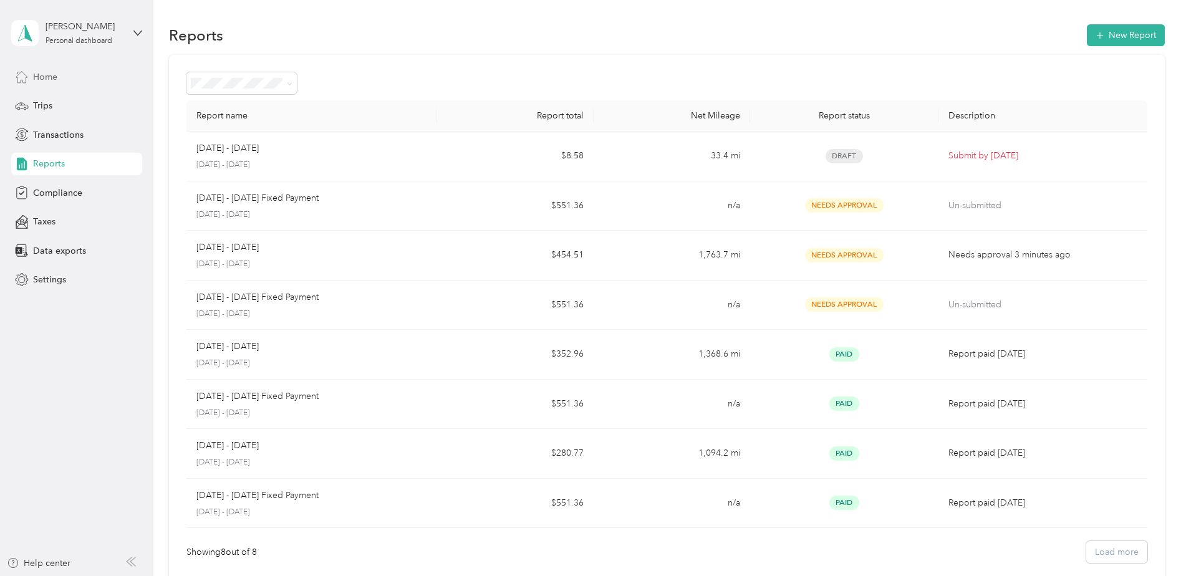
click at [41, 71] on span "Home" at bounding box center [45, 76] width 24 height 13
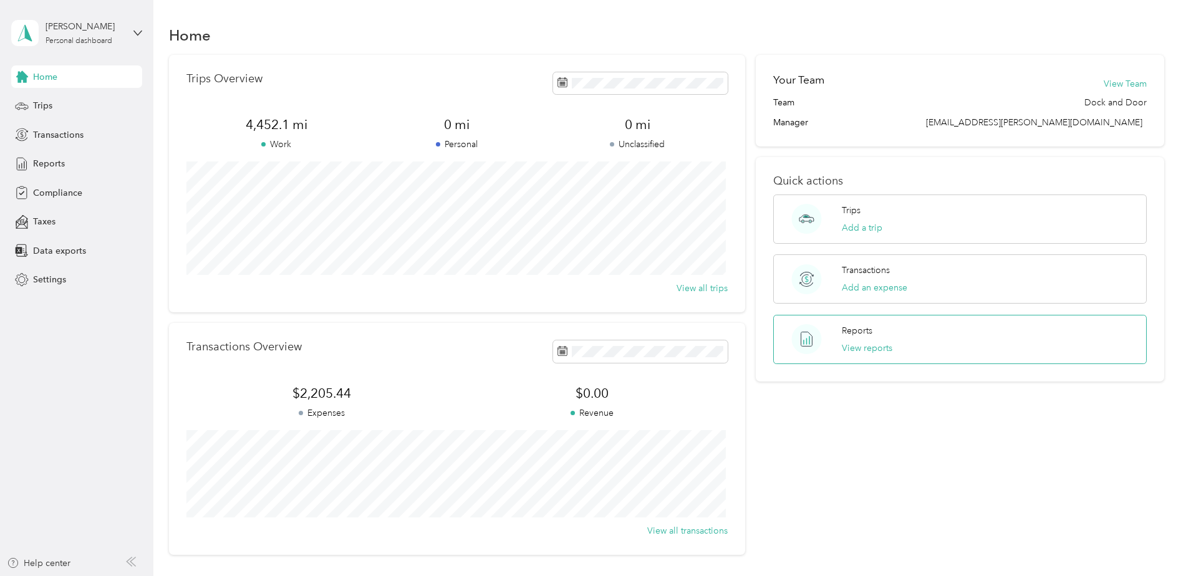
click at [864, 336] on p "Reports" at bounding box center [857, 330] width 31 height 13
